Goal: Find specific page/section: Find specific page/section

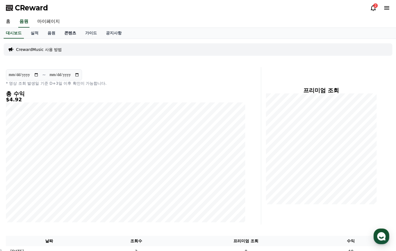
click at [69, 31] on link "콘텐츠" at bounding box center [70, 33] width 21 height 11
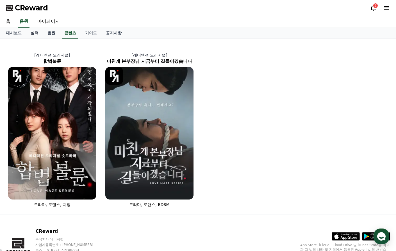
click at [35, 34] on link "실적" at bounding box center [34, 33] width 17 height 11
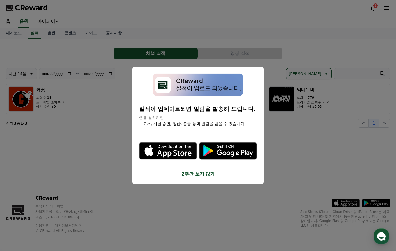
click at [51, 33] on button "close modal" at bounding box center [198, 125] width 396 height 251
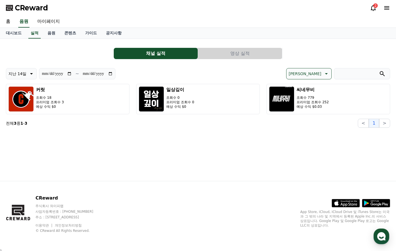
click at [374, 9] on icon at bounding box center [373, 7] width 7 height 7
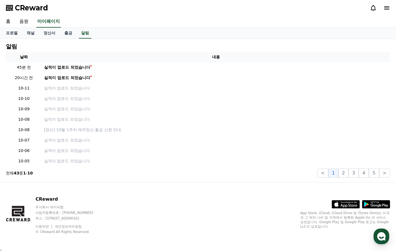
click at [389, 10] on icon at bounding box center [387, 7] width 7 height 7
